Goal: Contribute content

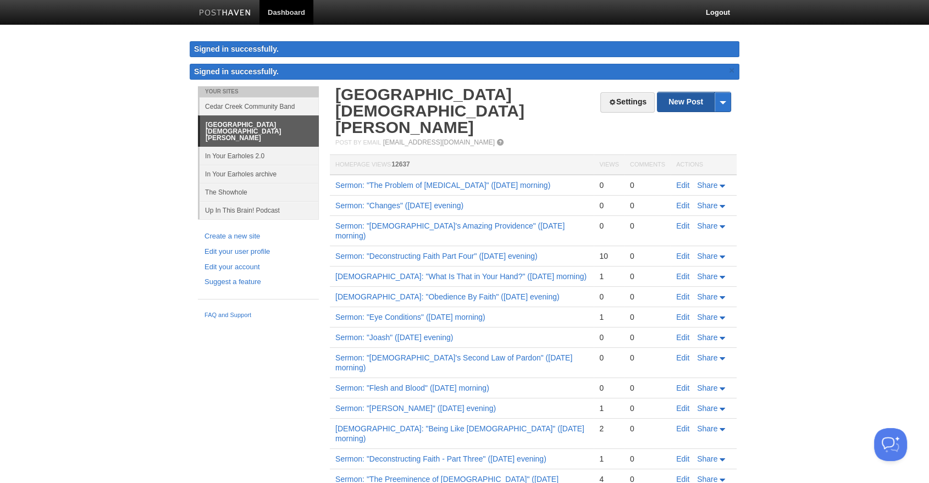
click at [673, 97] on link "New Post" at bounding box center [694, 101] width 73 height 19
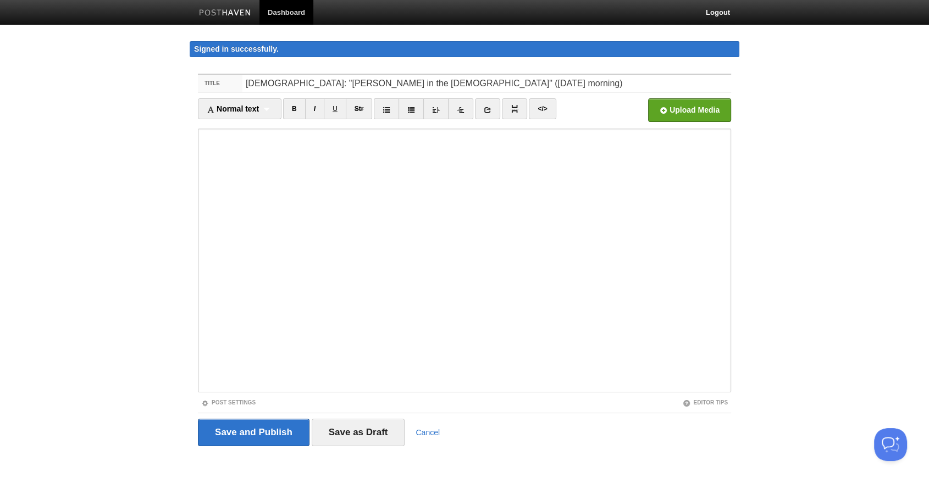
type input "[DEMOGRAPHIC_DATA]: "[PERSON_NAME] in the [DEMOGRAPHIC_DATA]" ([DATE] morning)"
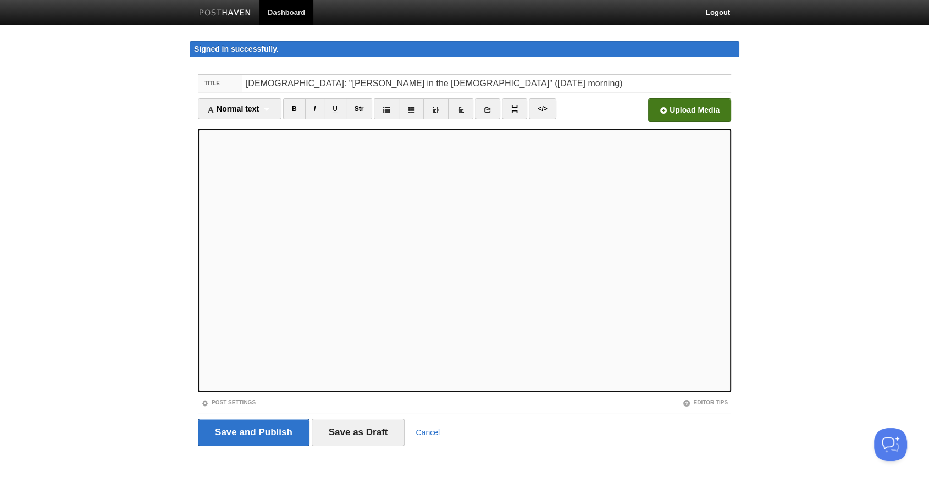
click at [668, 117] on input "file" at bounding box center [358, 113] width 832 height 56
click at [236, 402] on link "Post Settings" at bounding box center [228, 403] width 54 height 6
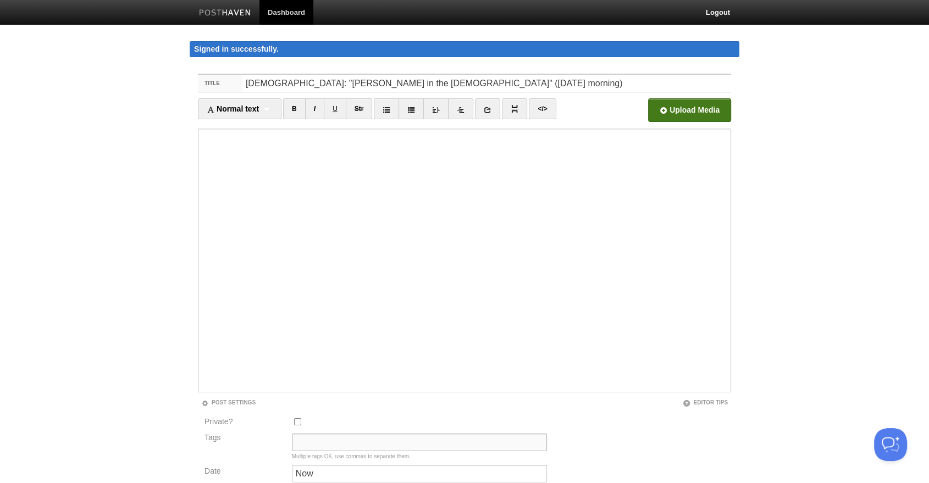
click at [306, 438] on input "Tags" at bounding box center [419, 443] width 255 height 18
type input "Sermon Audio, [PERSON_NAME]"
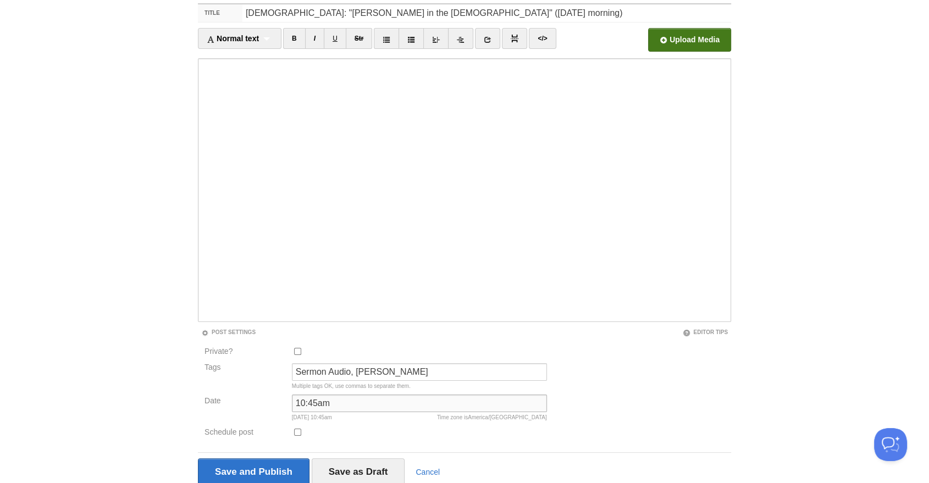
scroll to position [113, 0]
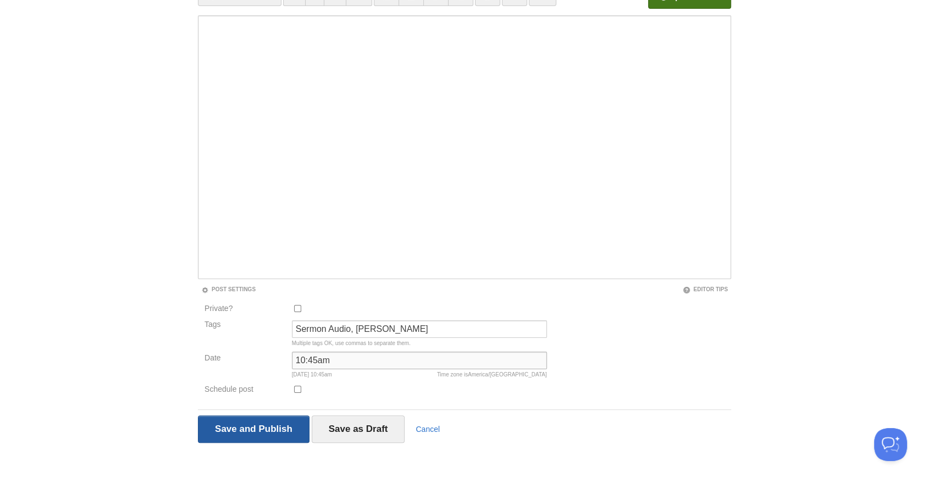
type input "10:45am"
click at [269, 430] on input "Save and Publish" at bounding box center [254, 429] width 112 height 27
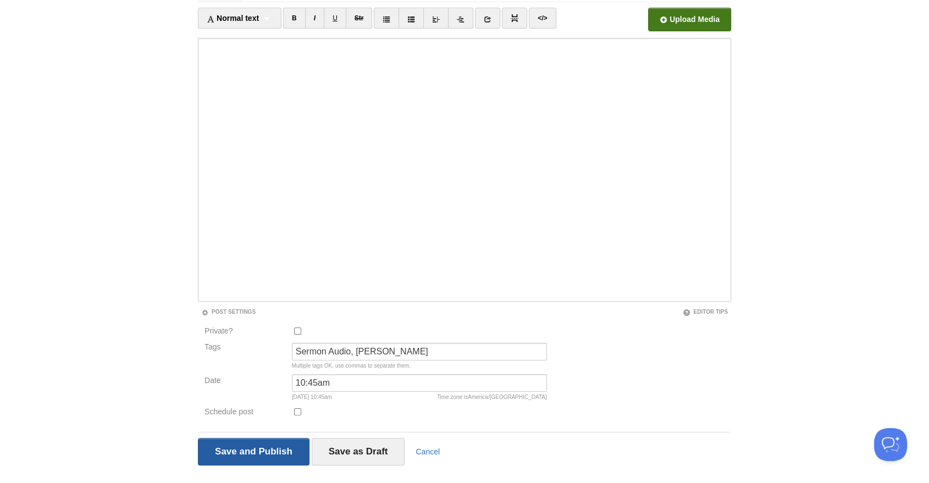
scroll to position [63, 0]
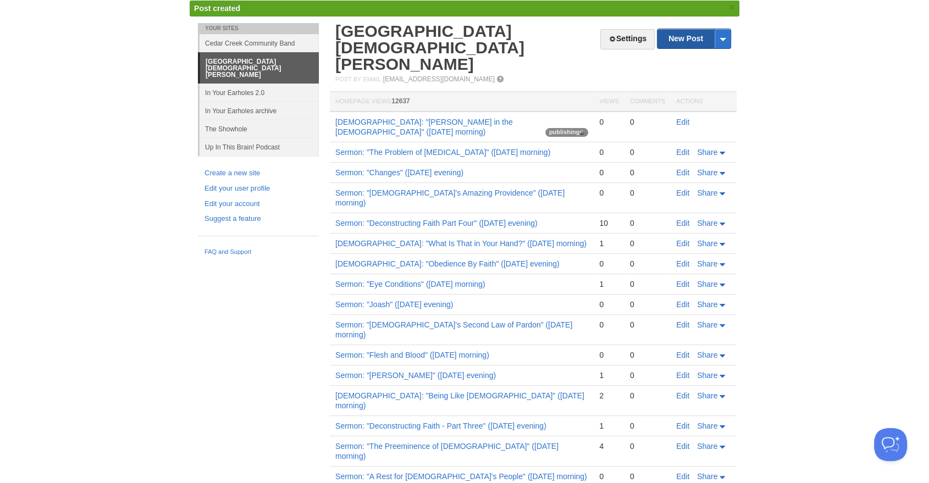
click at [672, 41] on link "New Post" at bounding box center [694, 38] width 73 height 19
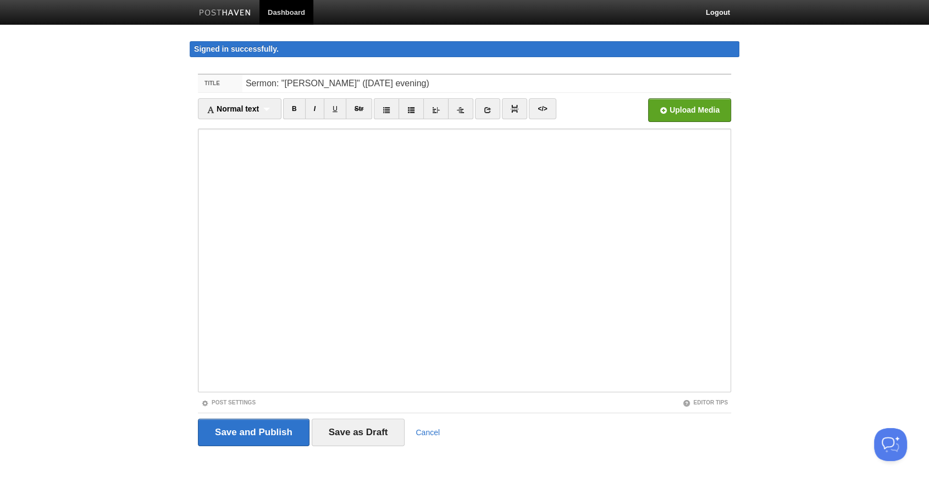
type input "Sermon: "[PERSON_NAME]" ([DATE] evening)"
click at [657, 119] on input "file" at bounding box center [358, 113] width 832 height 56
click at [229, 402] on link "Post Settings" at bounding box center [228, 403] width 54 height 6
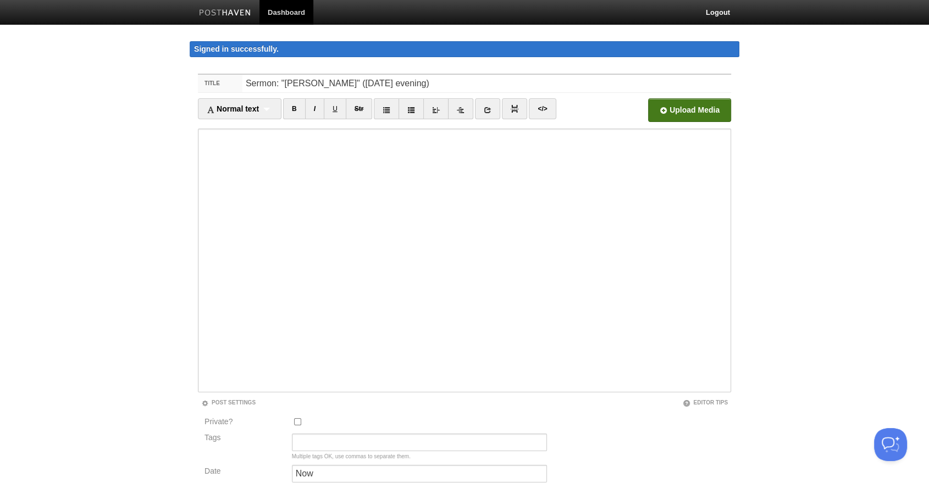
scroll to position [113, 0]
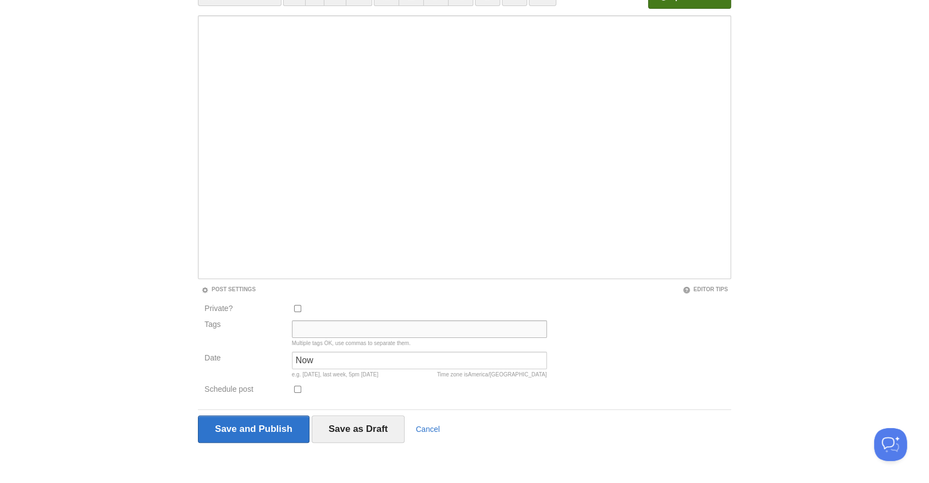
click at [339, 322] on input "Tags" at bounding box center [419, 330] width 255 height 18
type input "Sermon Audio, [PERSON_NAME]"
type input "5pm"
click at [262, 430] on input "Save and Publish" at bounding box center [254, 429] width 112 height 27
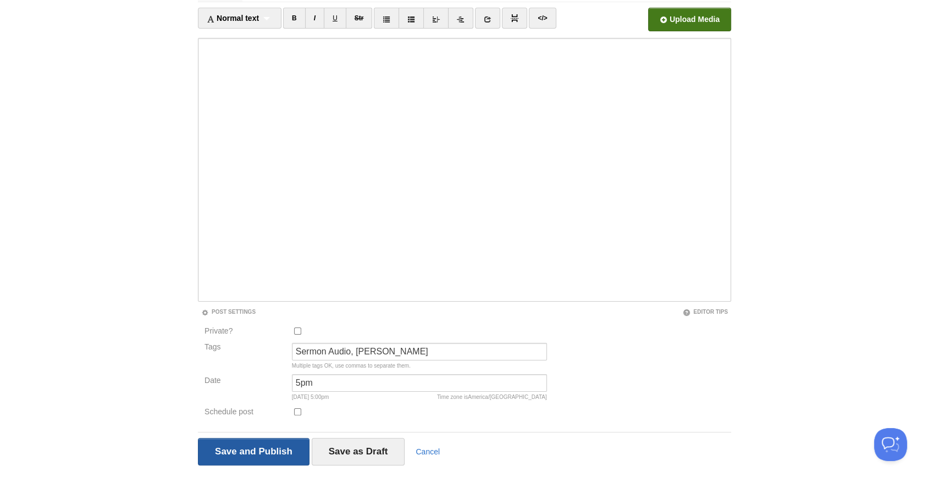
scroll to position [63, 0]
